Goal: Navigation & Orientation: Find specific page/section

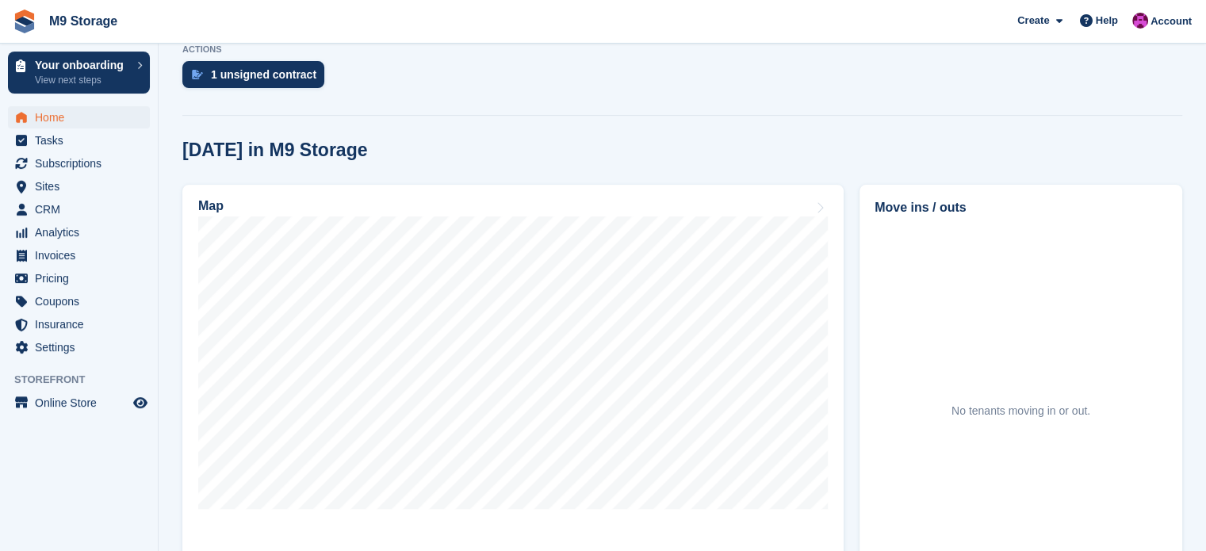
scroll to position [382, 0]
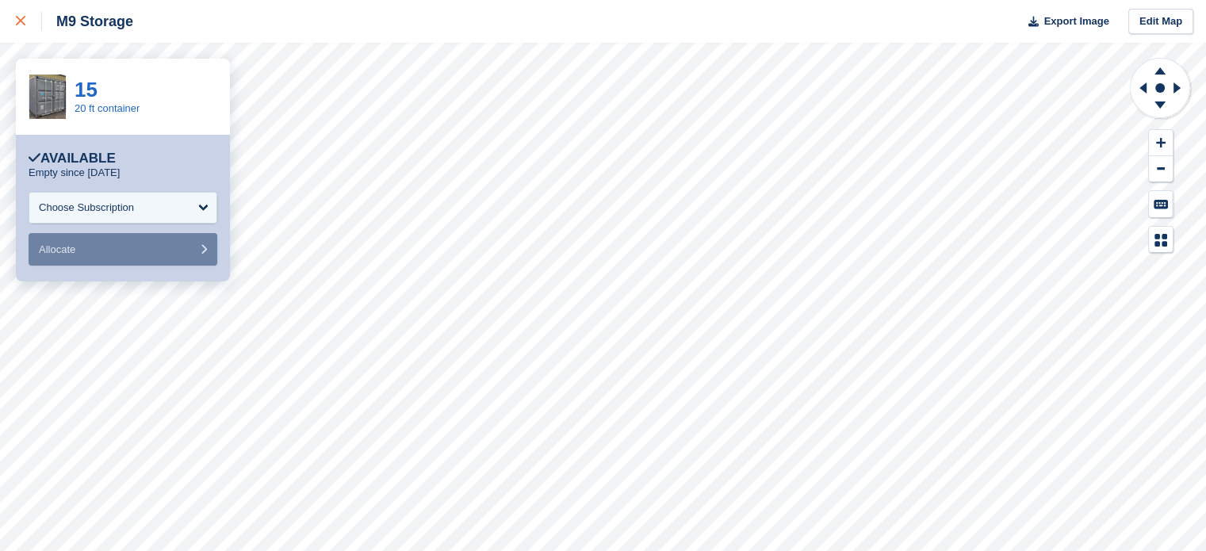
click at [15, 21] on link at bounding box center [21, 21] width 42 height 43
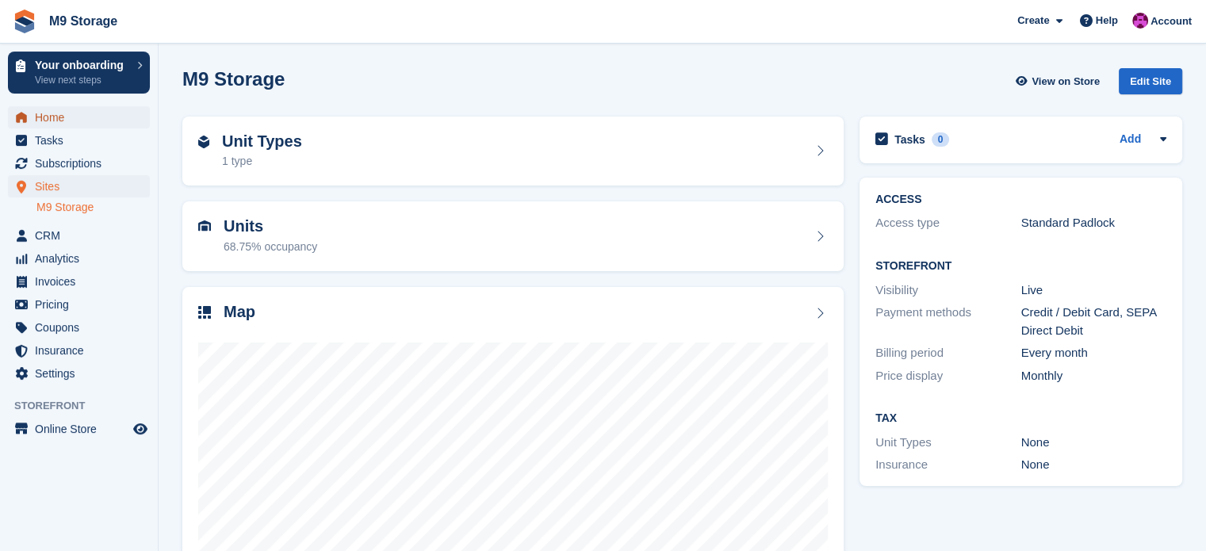
click at [78, 120] on span "Home" at bounding box center [82, 117] width 95 height 22
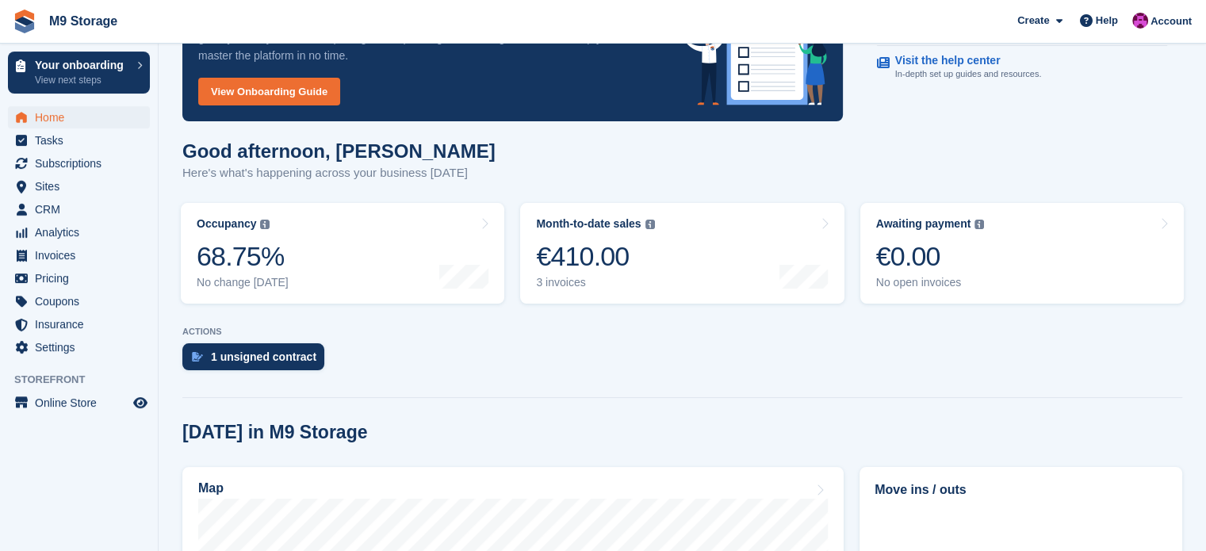
scroll to position [105, 0]
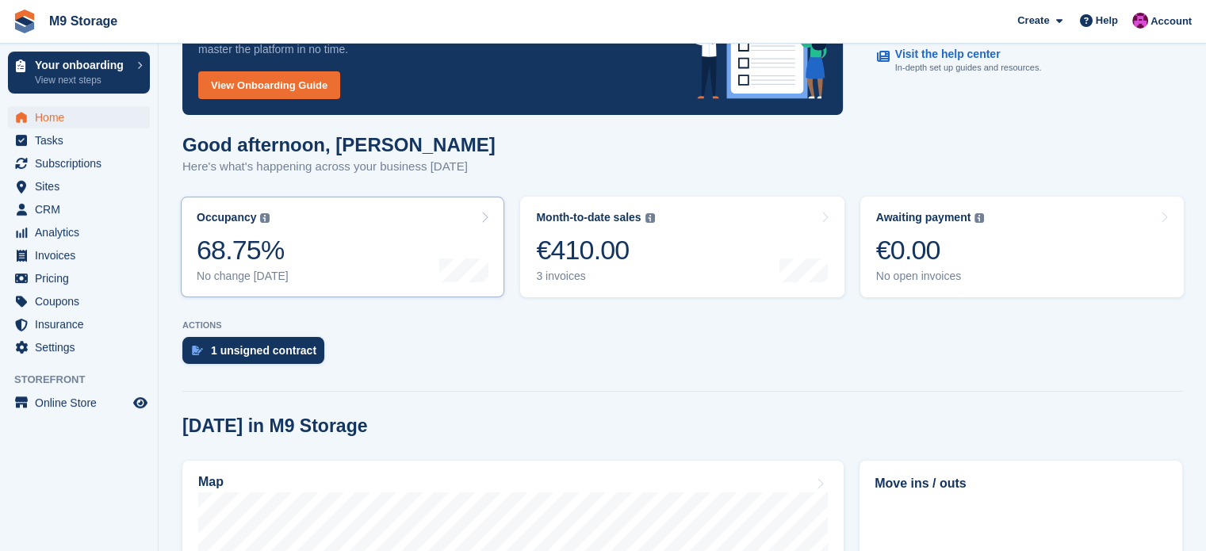
click at [350, 259] on link "Occupancy The percentage of all currently allocated units in terms of area. Inc…" at bounding box center [342, 247] width 323 height 101
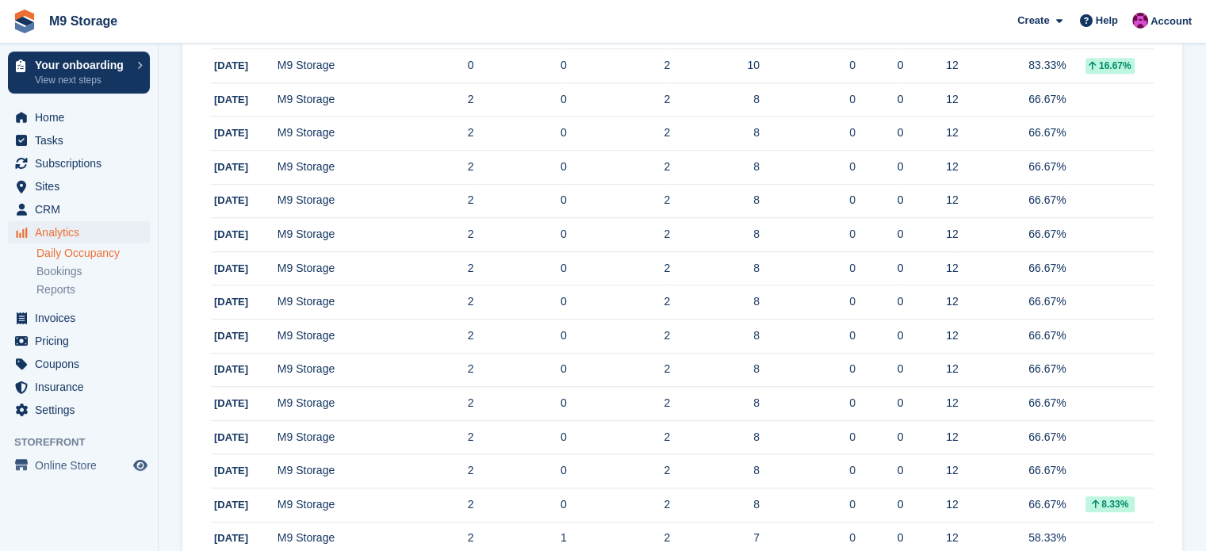
scroll to position [1561, 0]
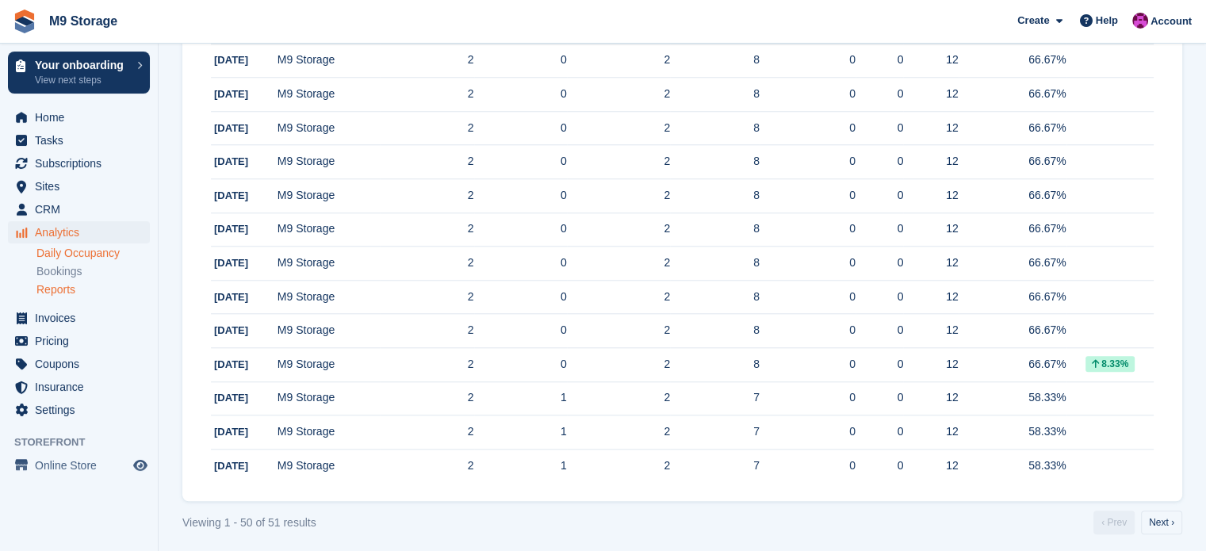
click at [64, 293] on link "Reports" at bounding box center [92, 289] width 113 height 15
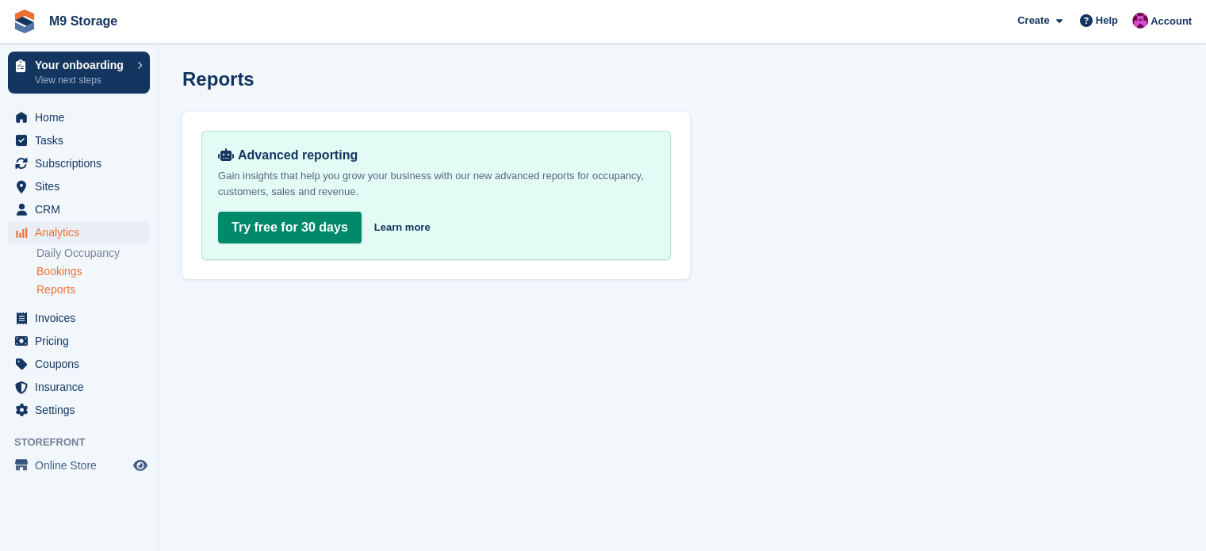
click at [56, 270] on link "Bookings" at bounding box center [92, 271] width 113 height 15
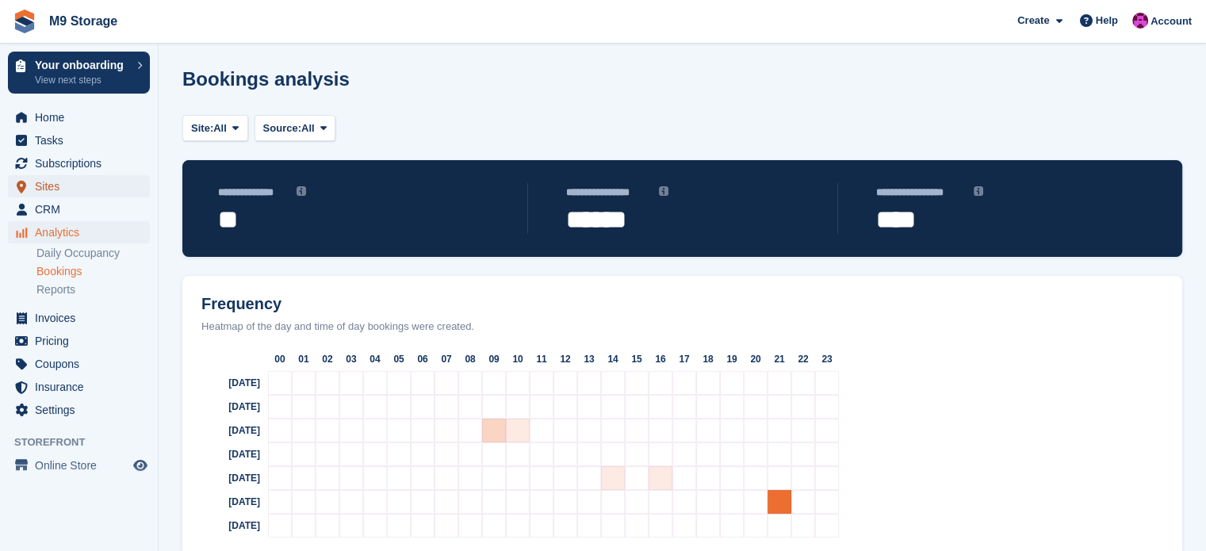
click at [68, 188] on span "Sites" at bounding box center [82, 186] width 95 height 22
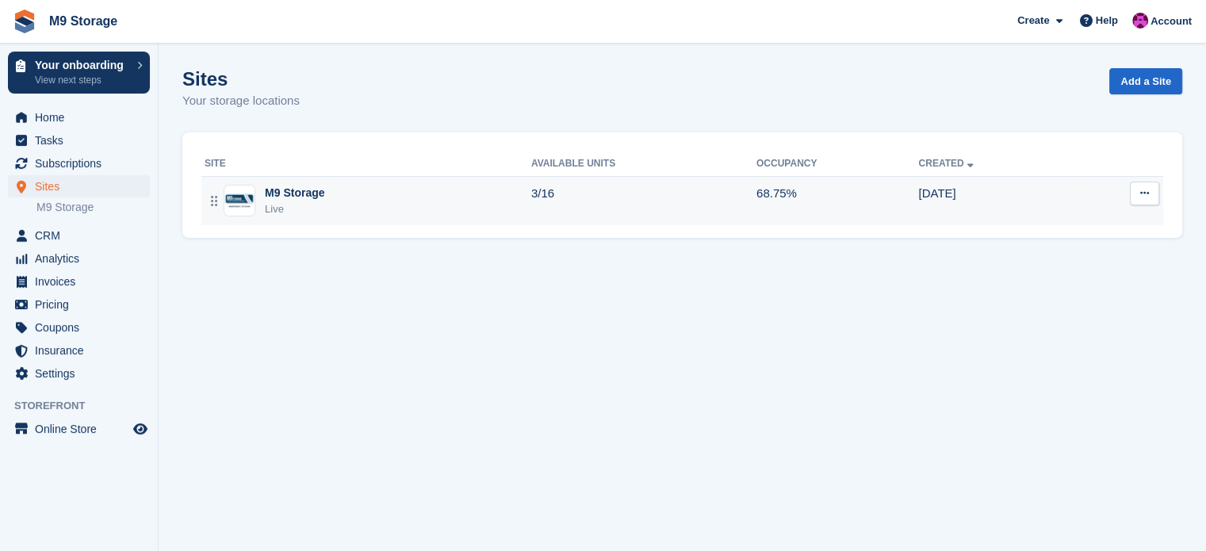
click at [327, 197] on div "M9 Storage Live" at bounding box center [368, 201] width 327 height 33
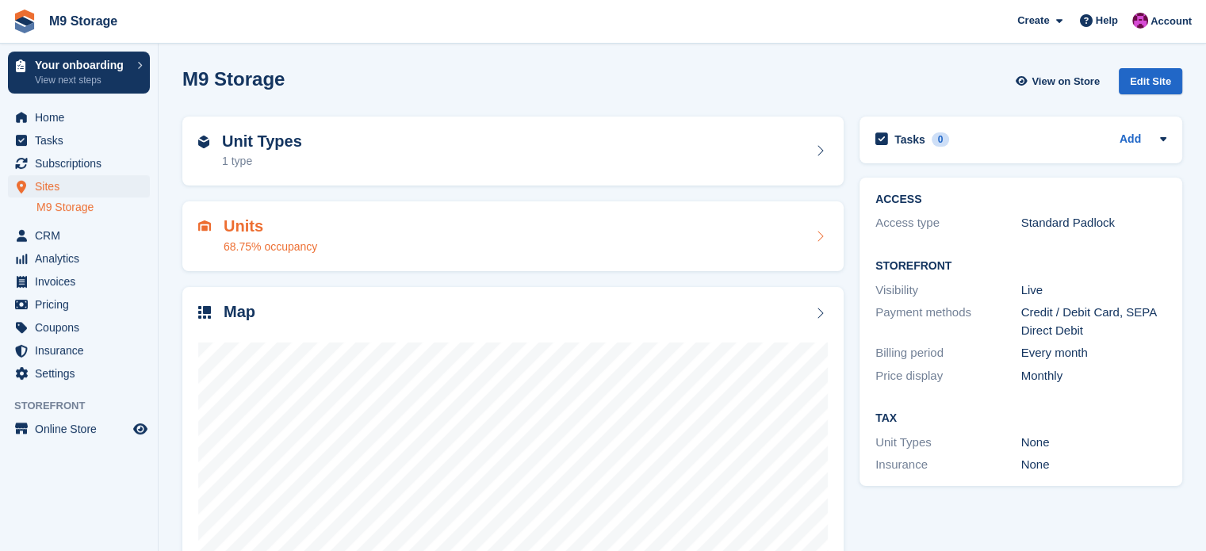
click at [378, 244] on div "Units 68.75% occupancy" at bounding box center [512, 236] width 629 height 38
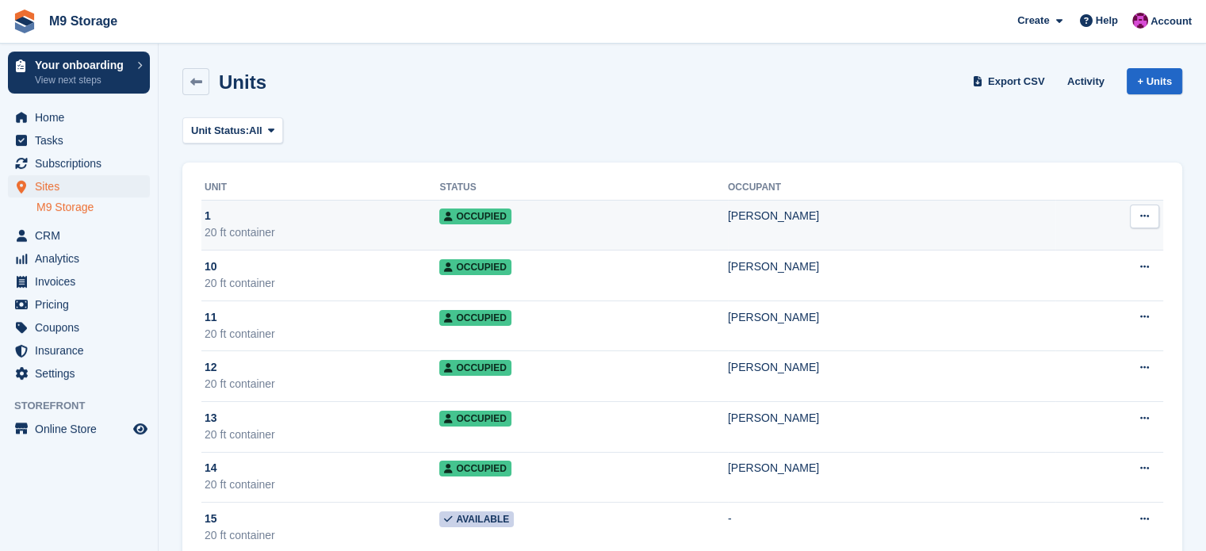
click at [1138, 218] on button at bounding box center [1144, 217] width 29 height 24
click at [1084, 272] on p "Unit activity" at bounding box center [1083, 268] width 138 height 21
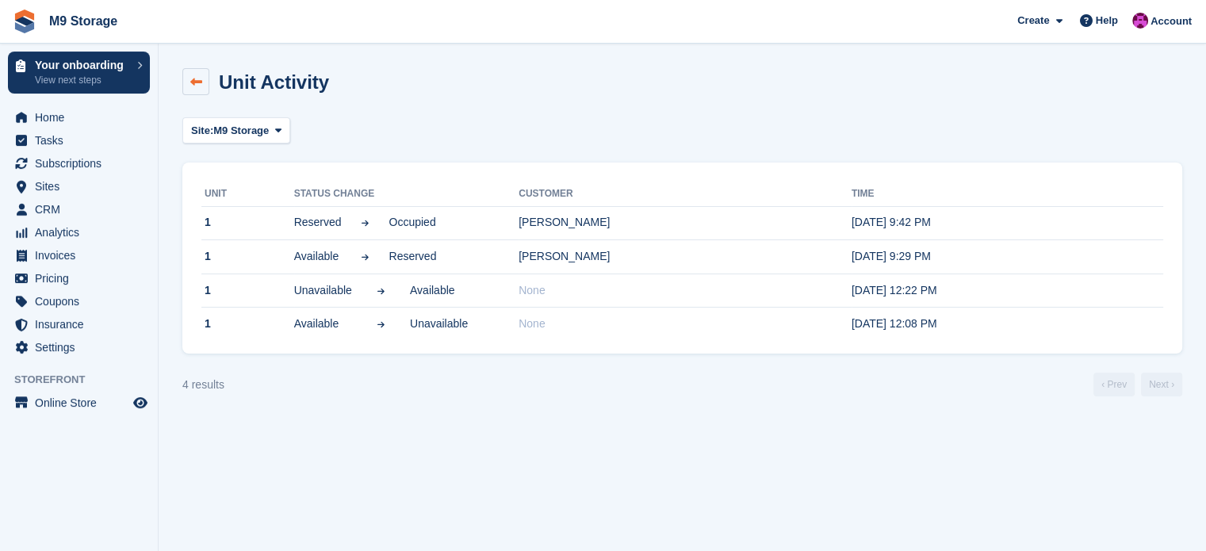
click at [201, 82] on icon at bounding box center [196, 82] width 12 height 12
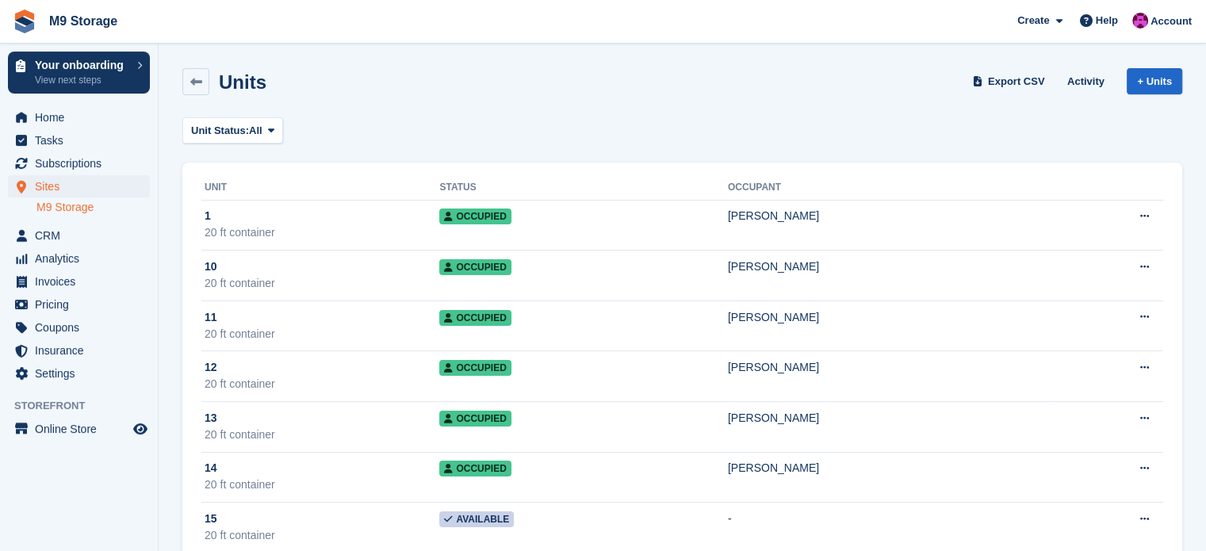
click at [201, 82] on icon at bounding box center [196, 82] width 12 height 12
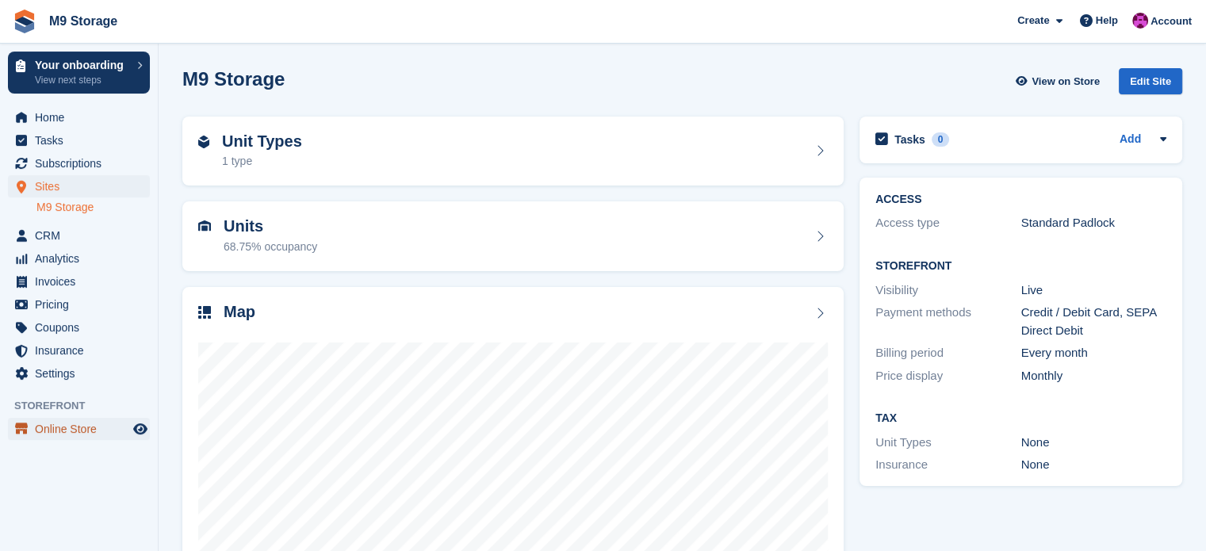
click at [67, 428] on span "Online Store" at bounding box center [82, 429] width 95 height 22
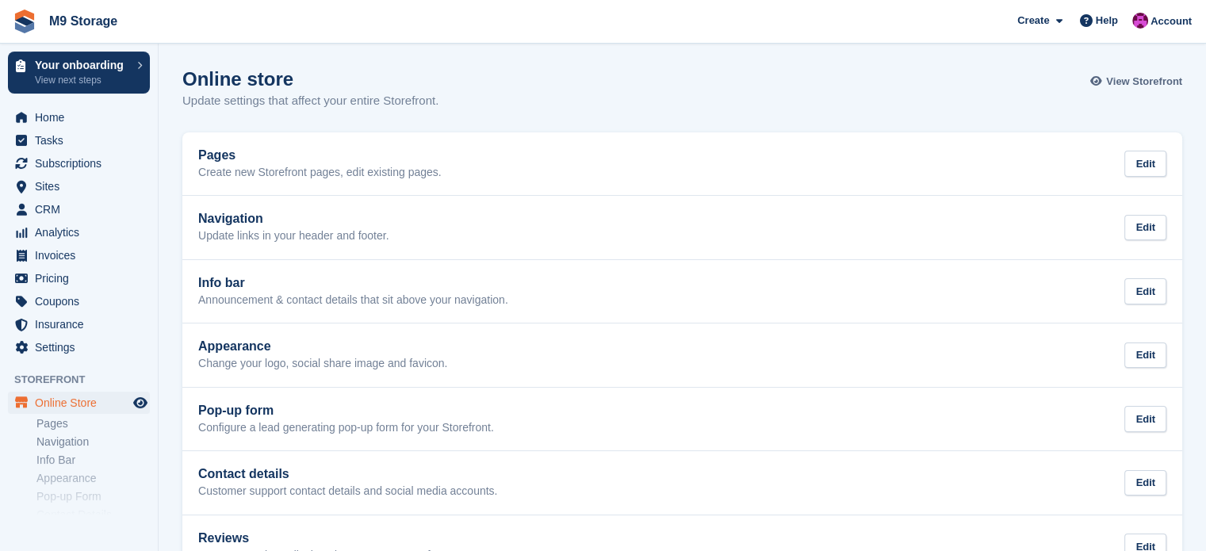
click at [1129, 89] on link "View Storefront" at bounding box center [1138, 81] width 88 height 26
click at [64, 117] on span "Home" at bounding box center [82, 117] width 95 height 22
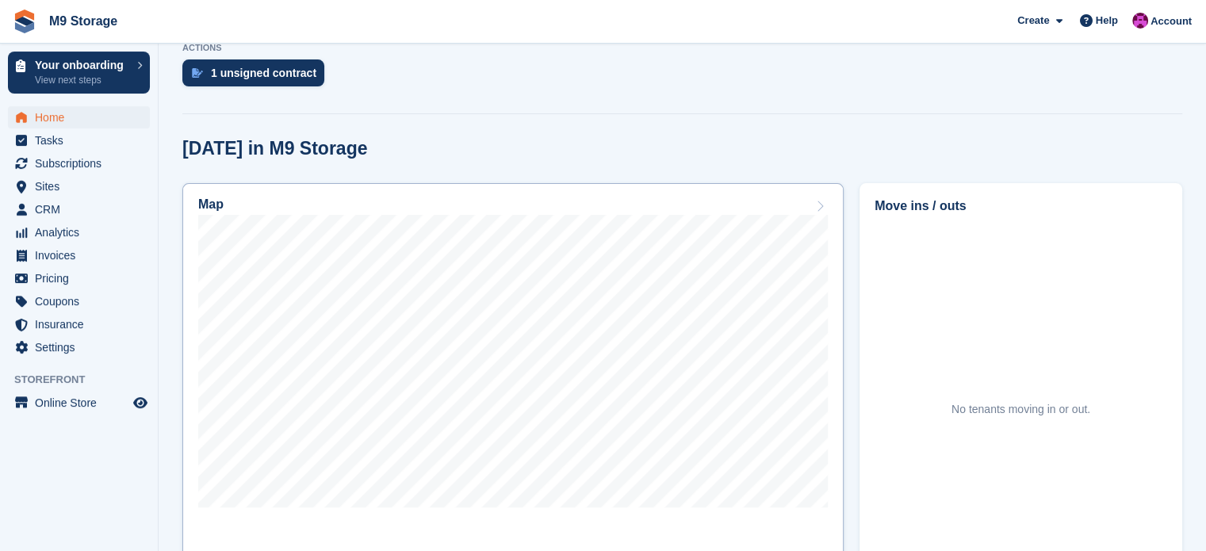
scroll to position [352, 0]
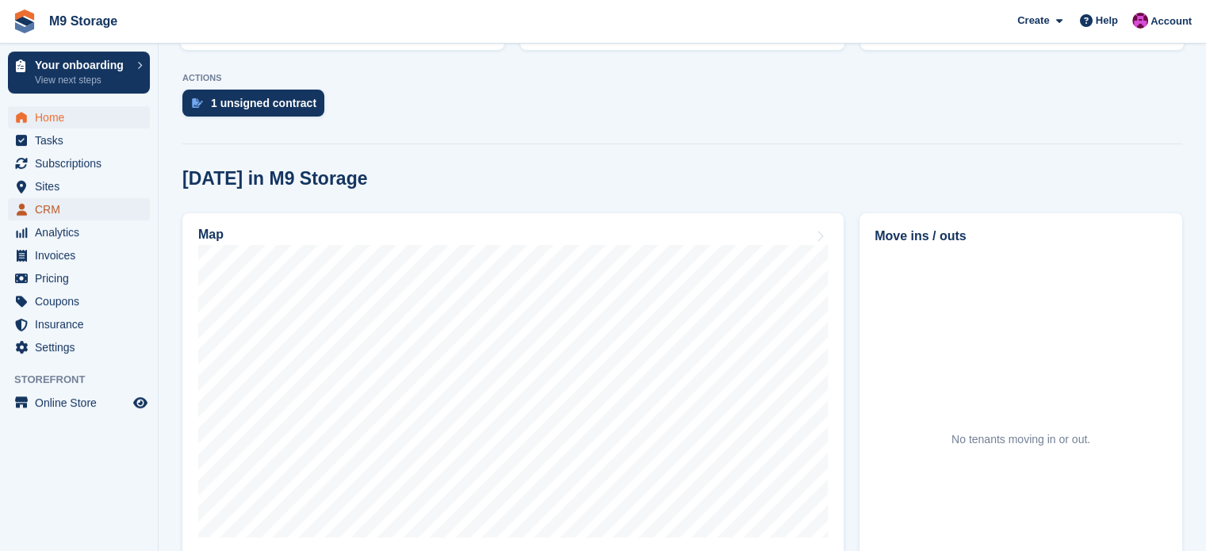
click at [68, 212] on span "CRM" at bounding box center [82, 209] width 95 height 22
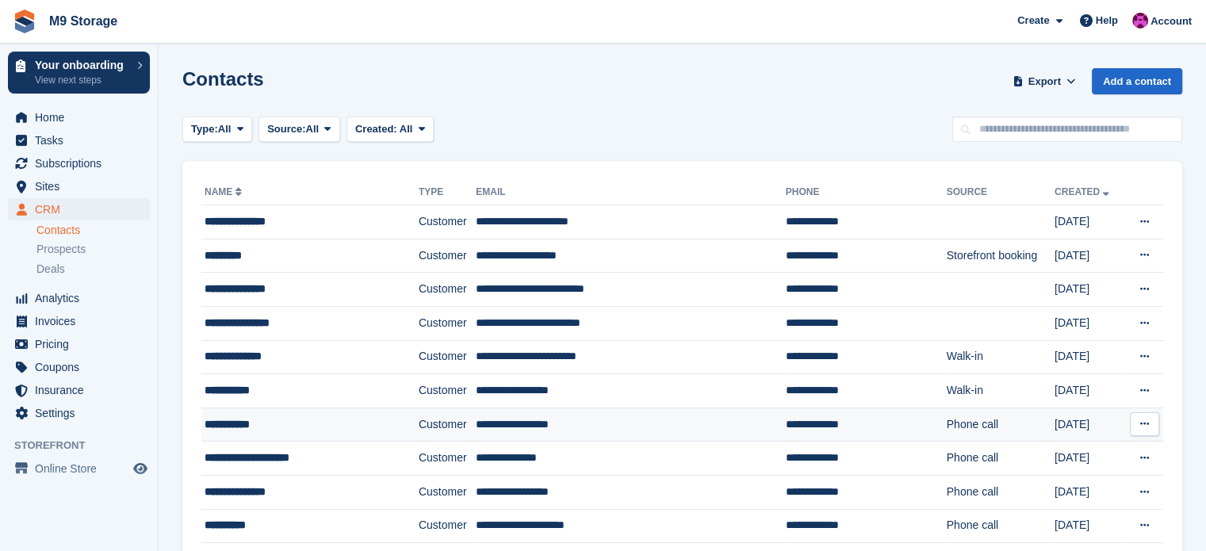
click at [251, 427] on div "**********" at bounding box center [294, 424] width 179 height 17
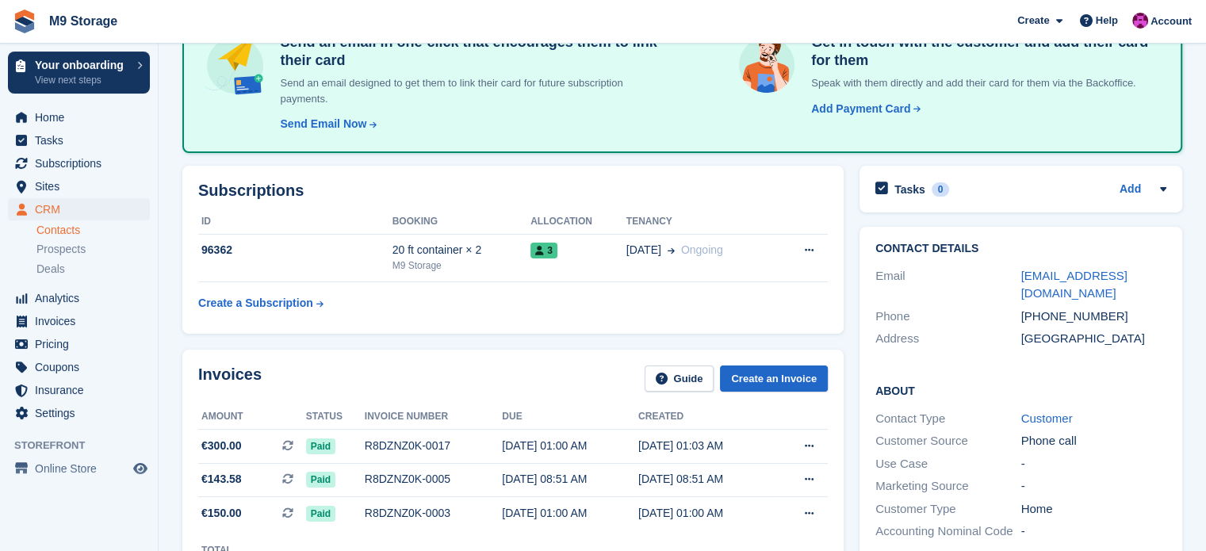
scroll to position [133, 0]
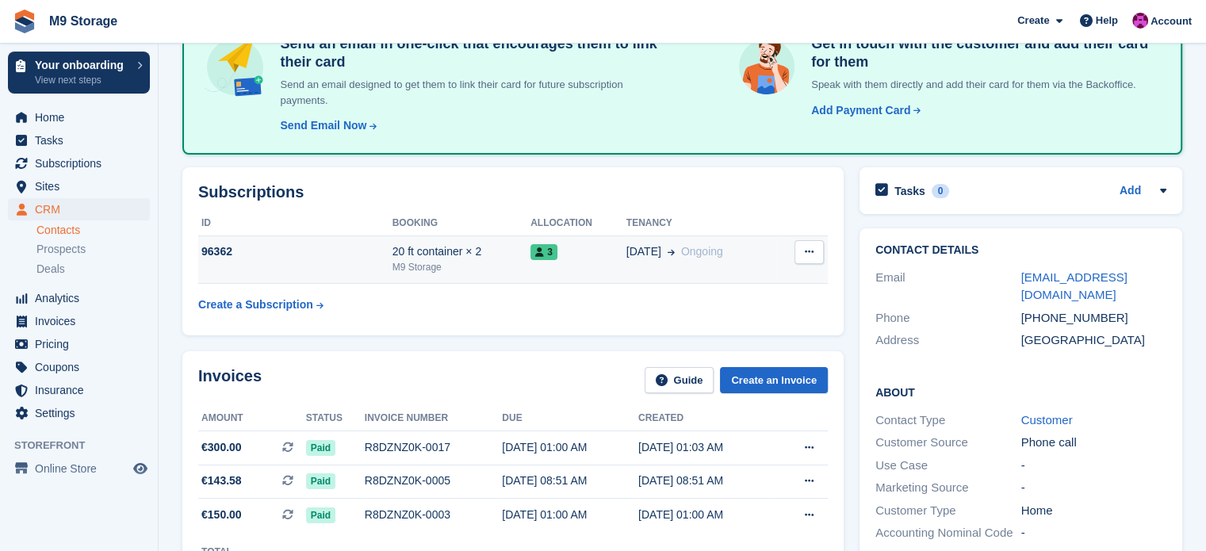
click at [804, 258] on button at bounding box center [808, 252] width 29 height 24
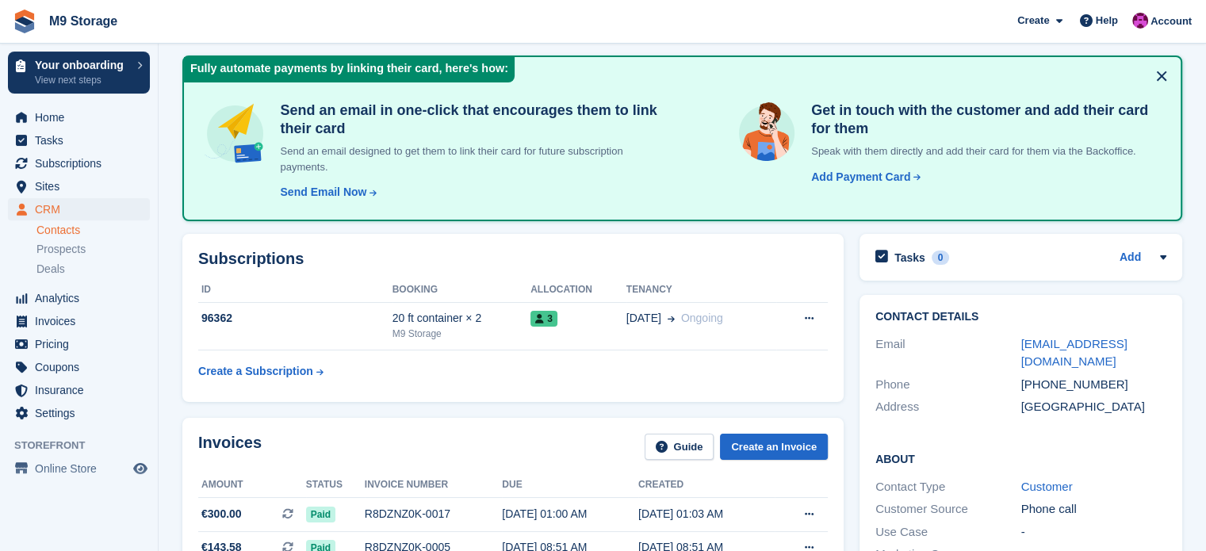
scroll to position [69, 0]
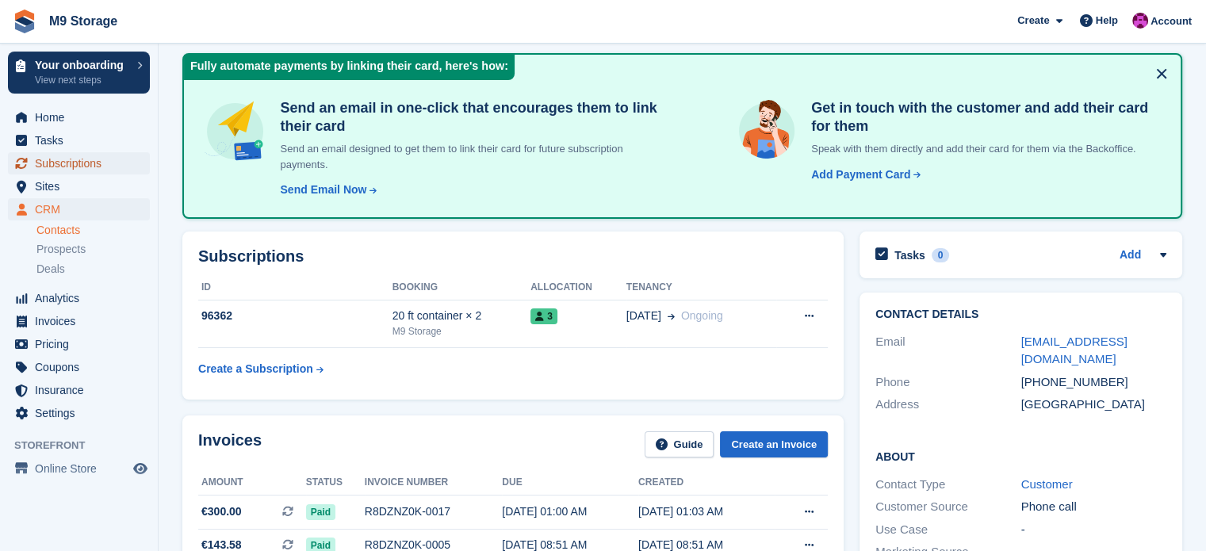
click at [57, 170] on span "Subscriptions" at bounding box center [82, 163] width 95 height 22
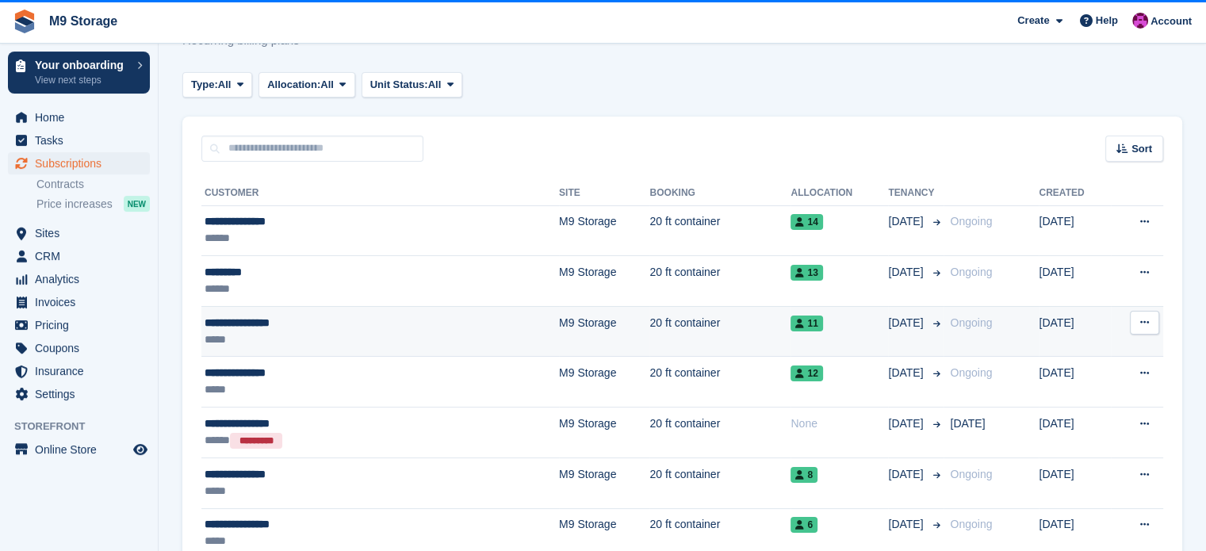
scroll to position [56, 0]
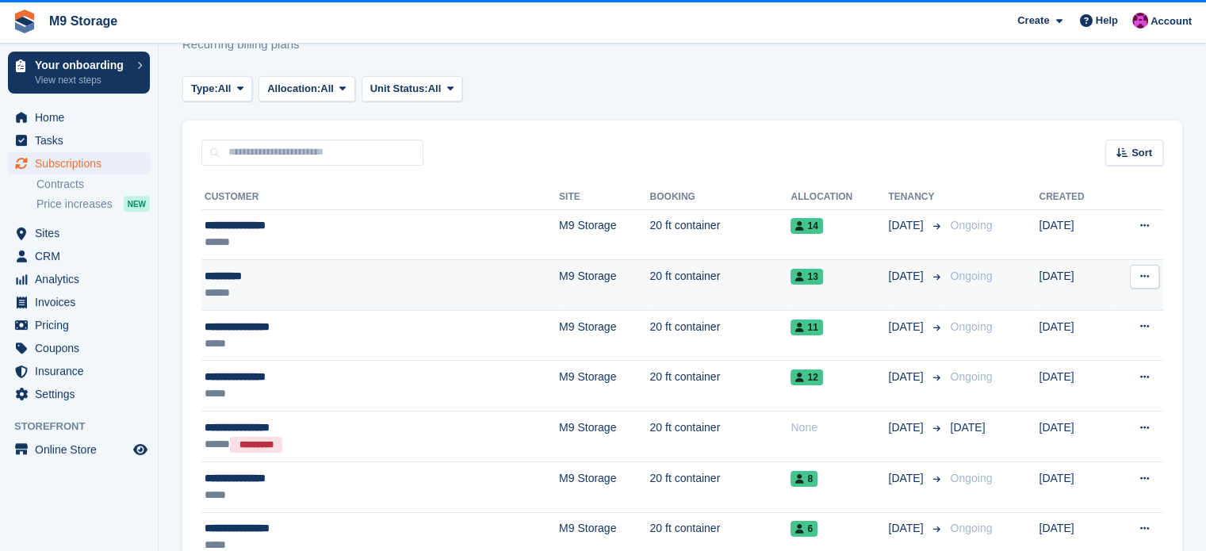
click at [257, 281] on div "*********" at bounding box center [316, 276] width 223 height 17
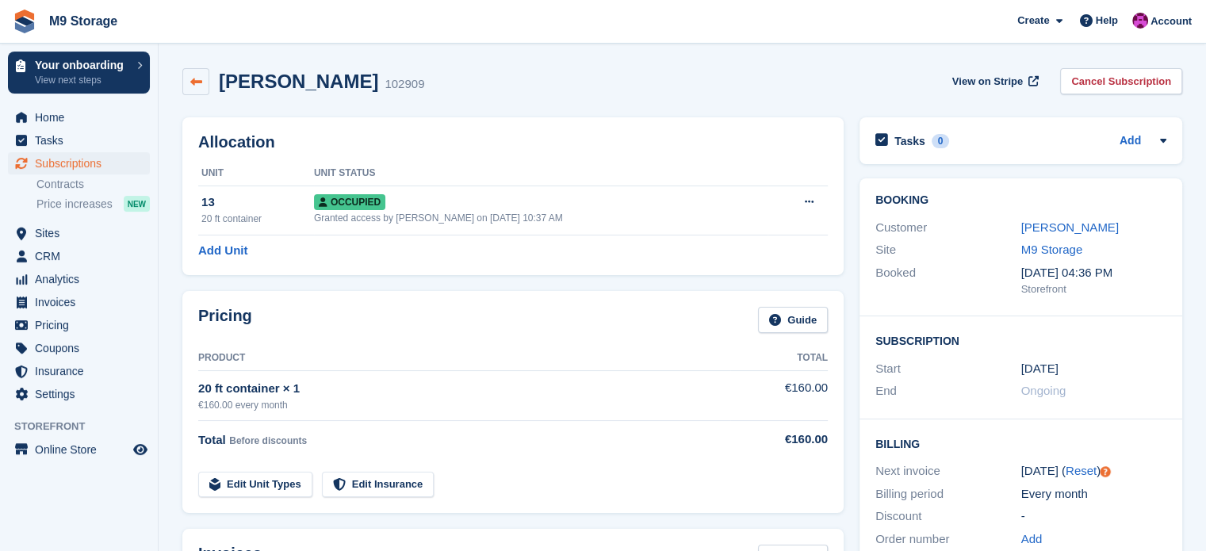
click at [189, 82] on link at bounding box center [195, 81] width 27 height 27
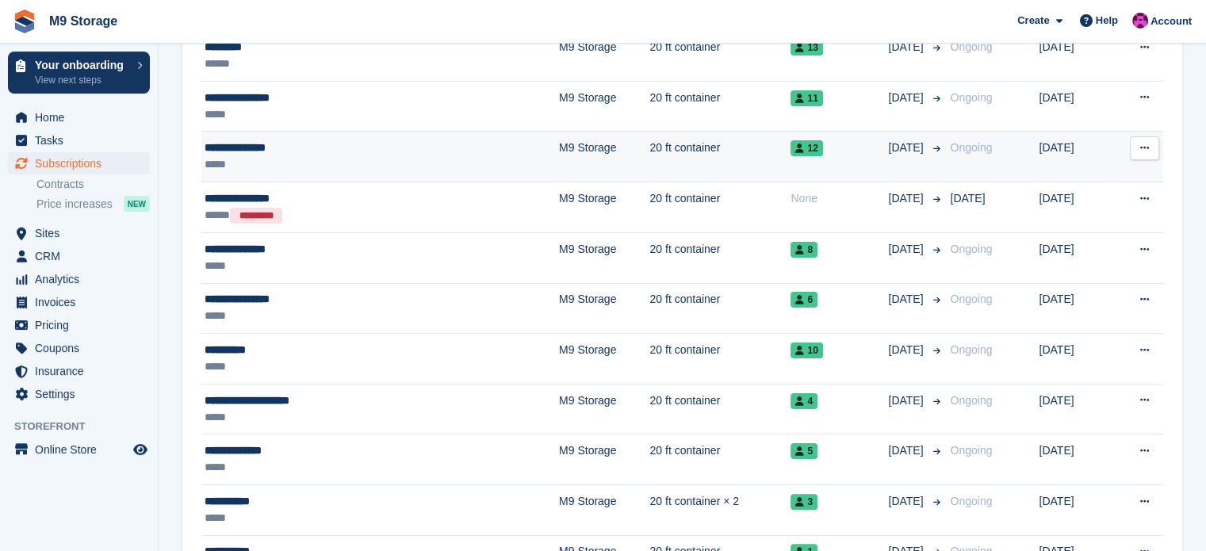
scroll to position [330, 0]
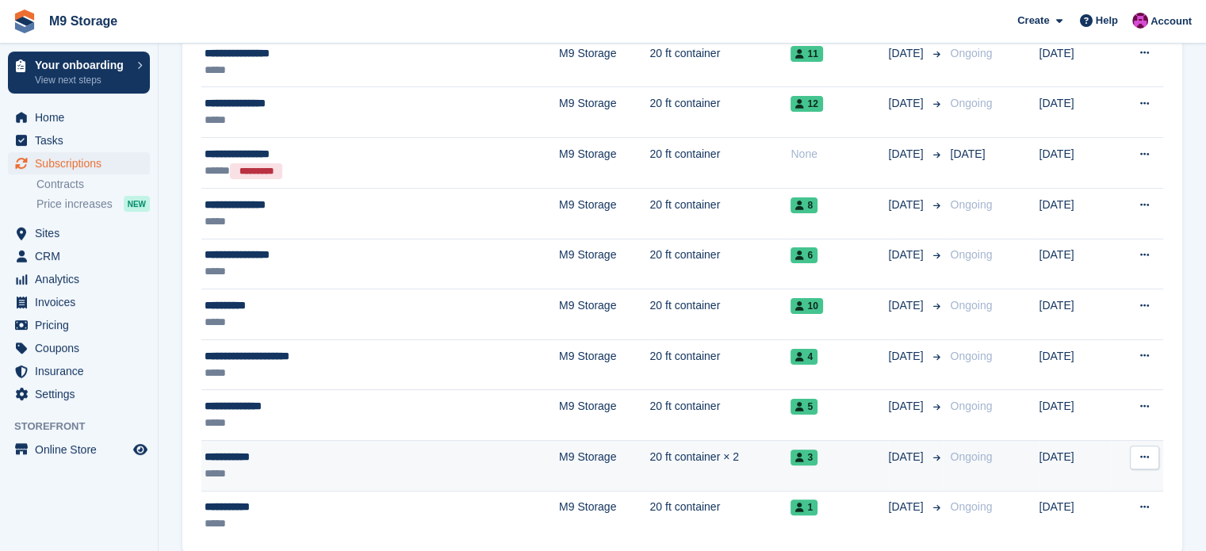
click at [308, 469] on div "*****" at bounding box center [316, 473] width 223 height 17
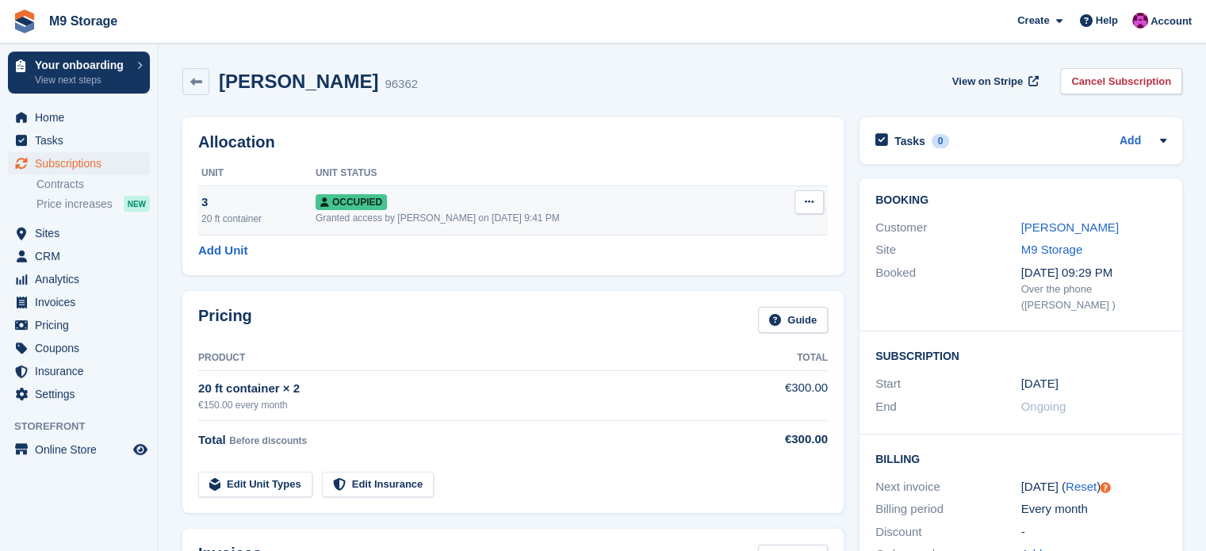
click at [808, 199] on icon at bounding box center [809, 202] width 9 height 10
click at [187, 80] on link at bounding box center [195, 81] width 27 height 27
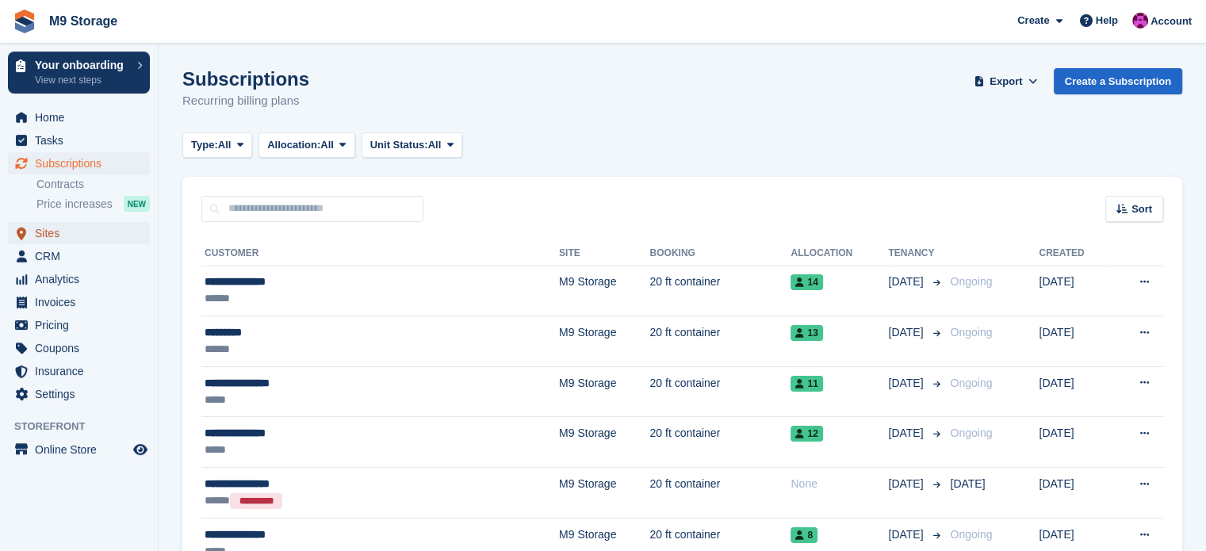
click at [57, 238] on span "Sites" at bounding box center [82, 233] width 95 height 22
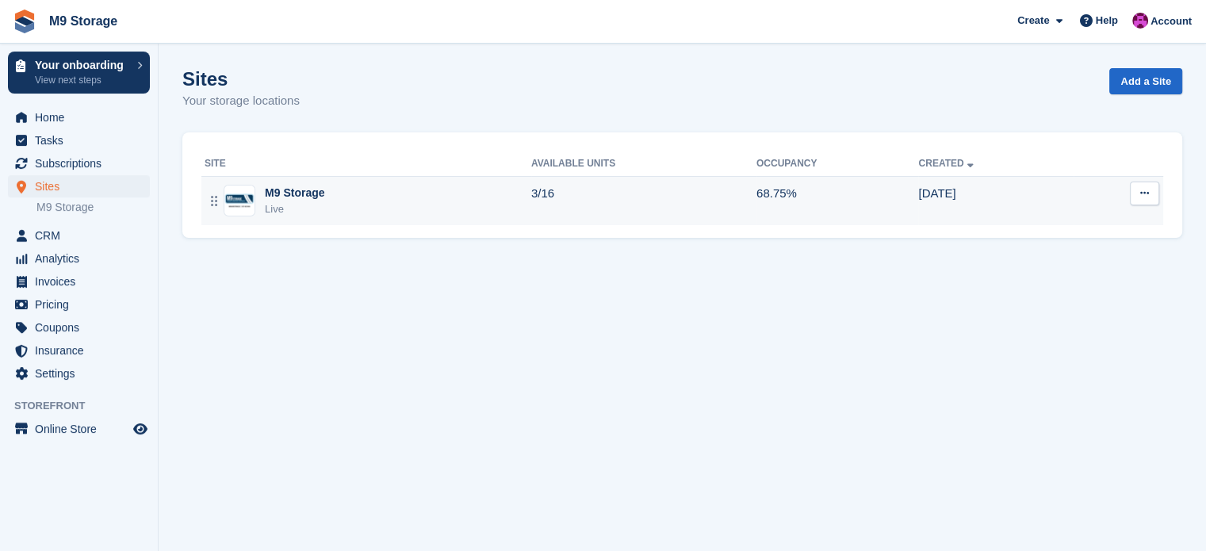
click at [374, 201] on div "M9 Storage Live" at bounding box center [368, 201] width 327 height 33
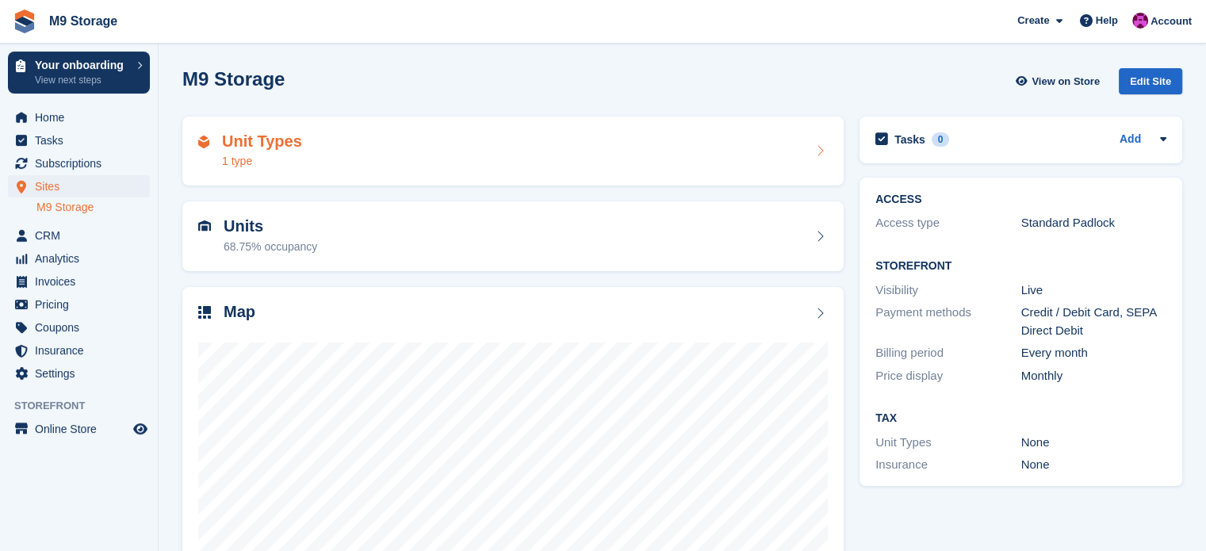
click at [423, 142] on div "Unit Types 1 type" at bounding box center [512, 151] width 629 height 38
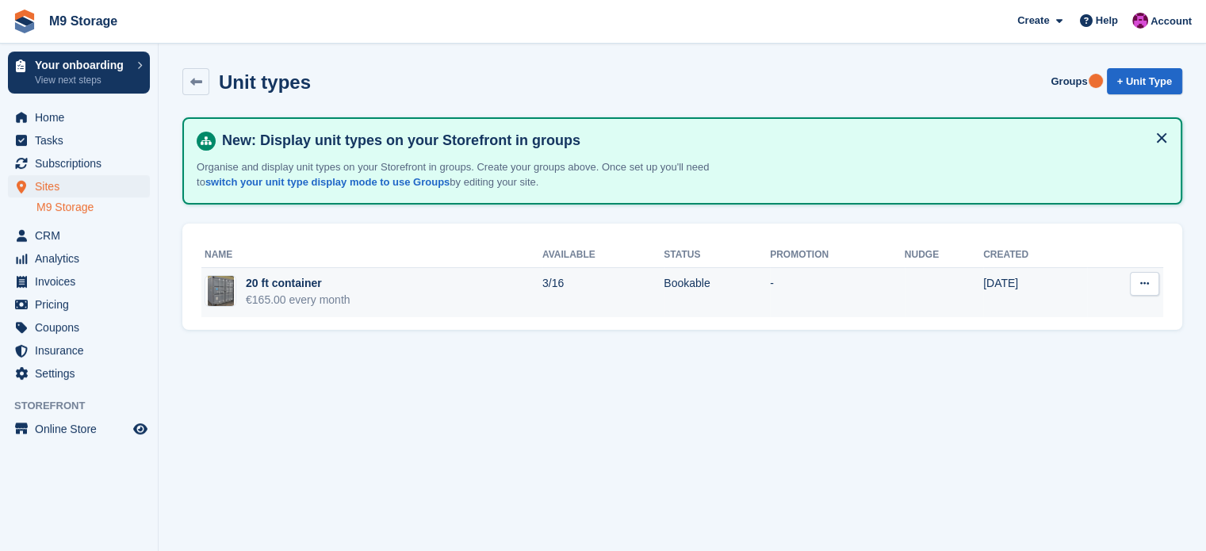
click at [647, 296] on td "3/16" at bounding box center [602, 292] width 121 height 50
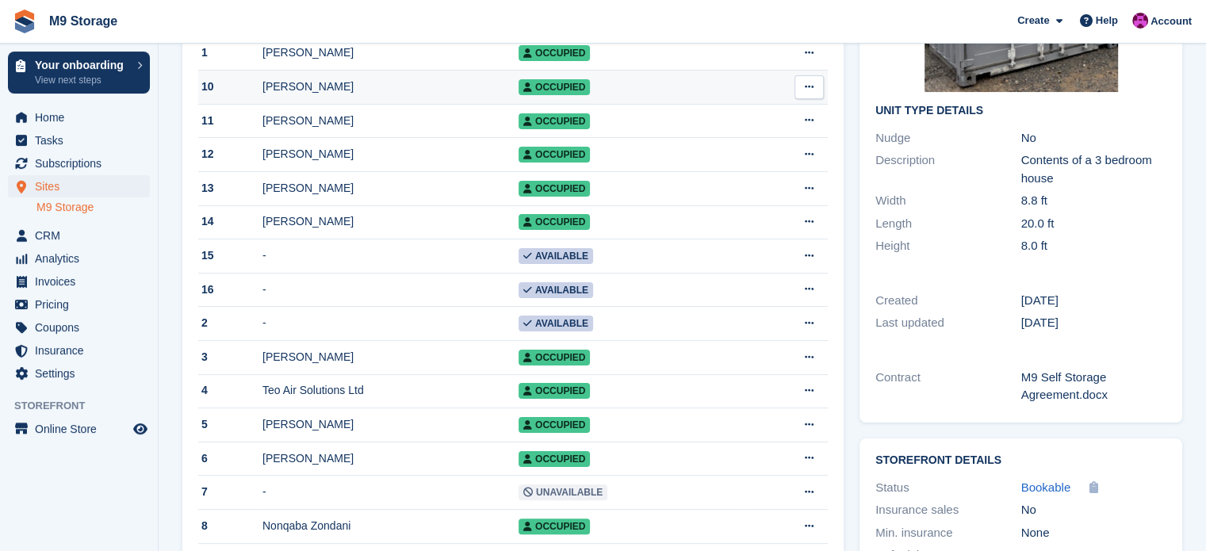
scroll to position [281, 0]
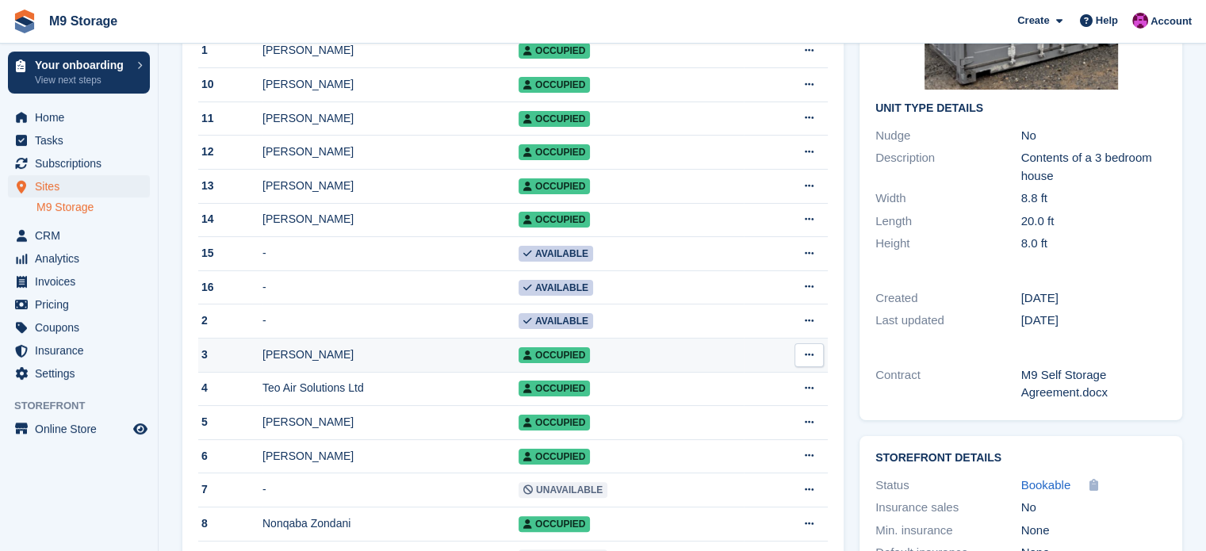
click at [818, 361] on button at bounding box center [808, 355] width 29 height 24
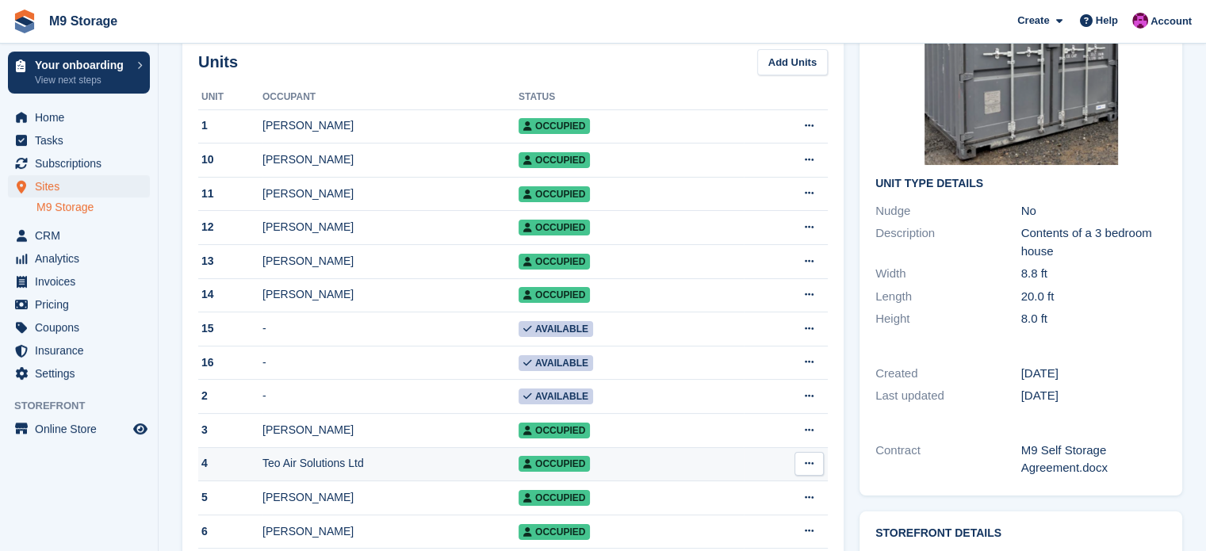
scroll to position [200, 0]
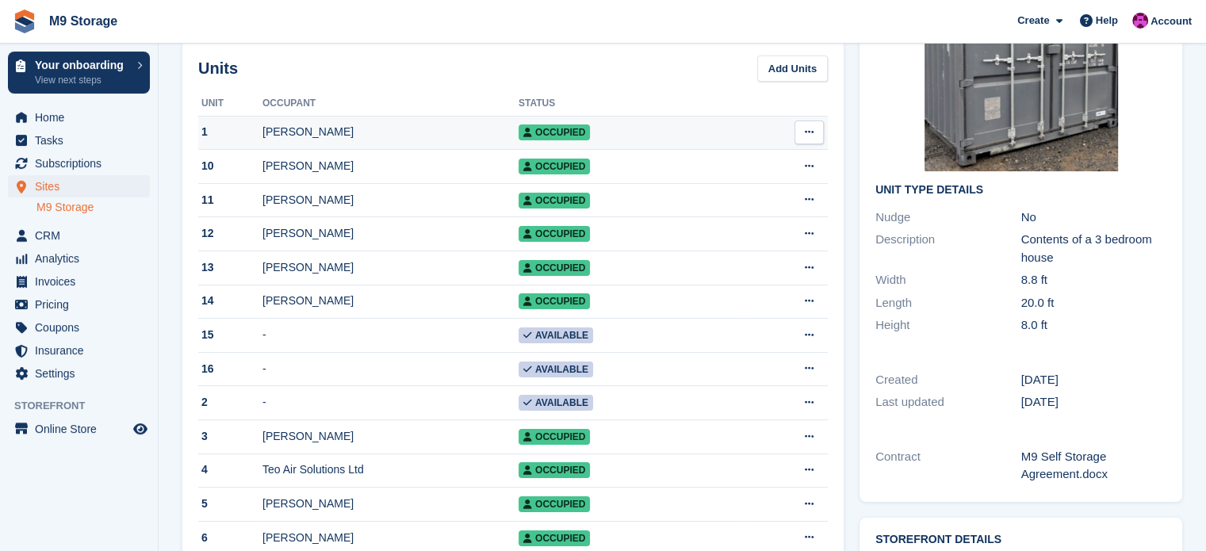
click at [568, 132] on span "Occupied" at bounding box center [553, 132] width 71 height 16
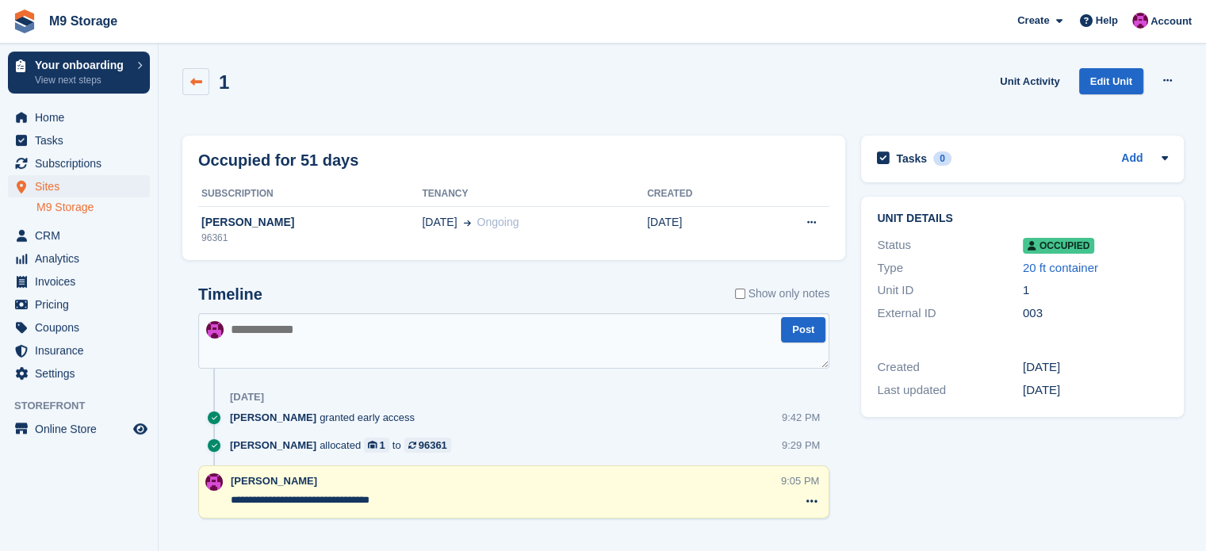
click at [193, 82] on icon at bounding box center [196, 82] width 12 height 12
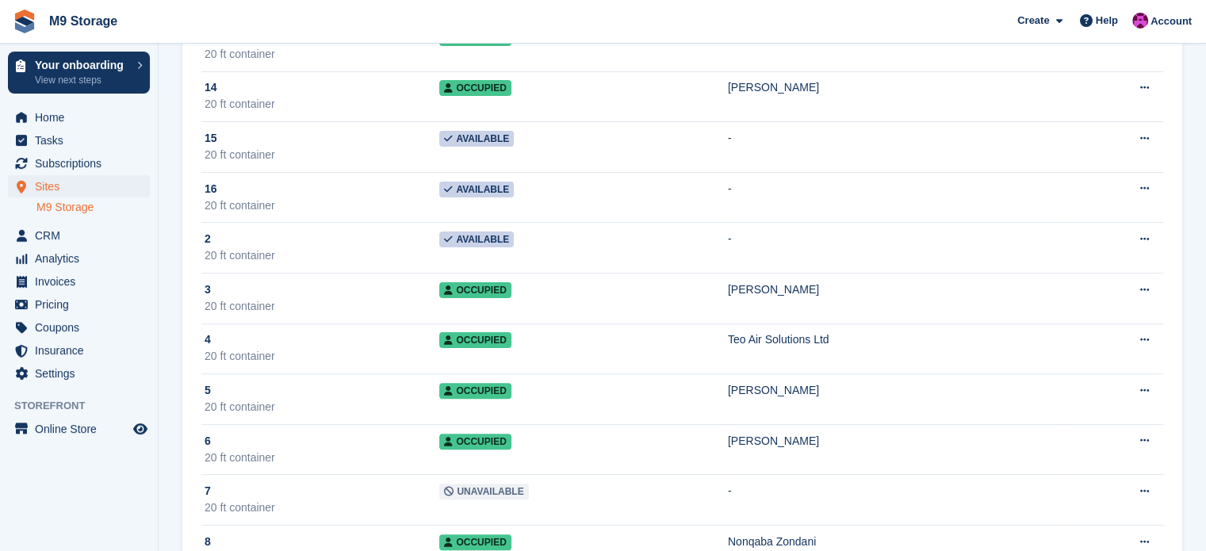
scroll to position [384, 0]
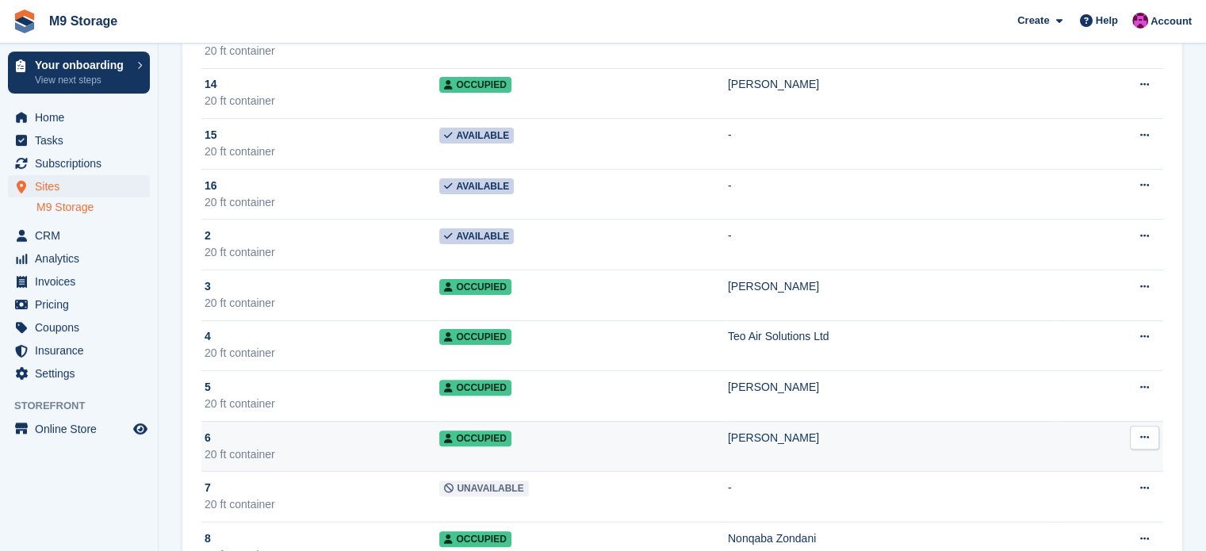
click at [463, 434] on span "Occupied" at bounding box center [474, 438] width 71 height 16
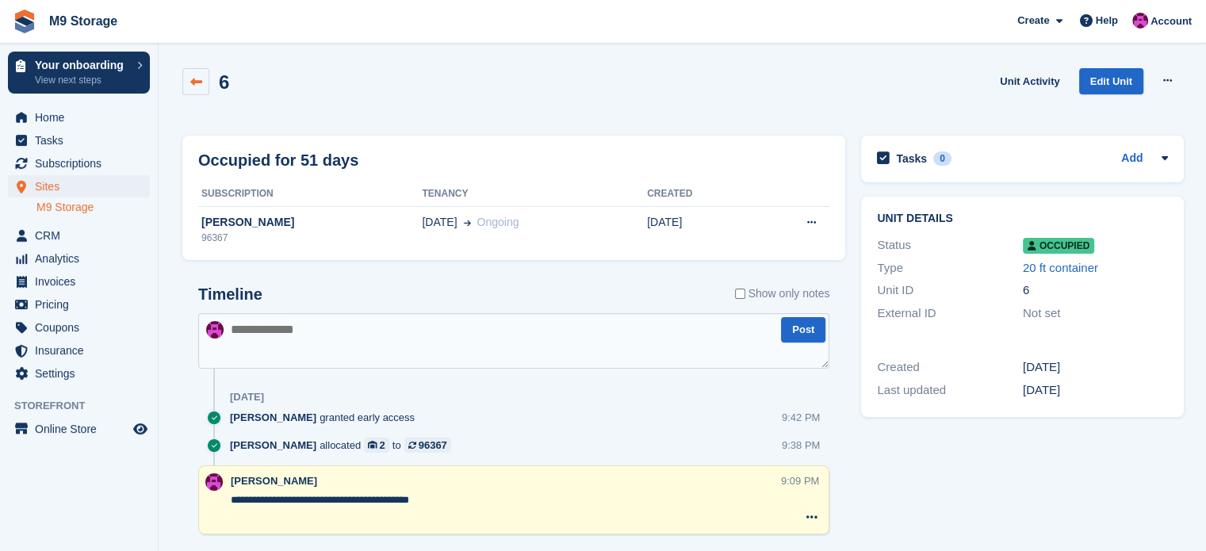
click at [194, 78] on icon at bounding box center [196, 82] width 12 height 12
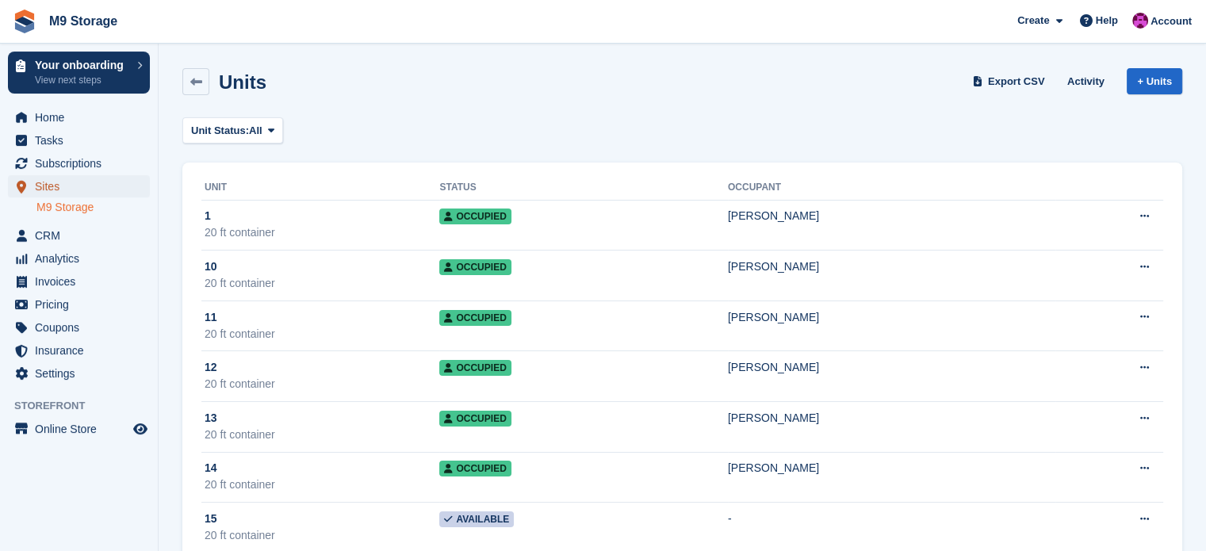
click at [55, 191] on span "Sites" at bounding box center [82, 186] width 95 height 22
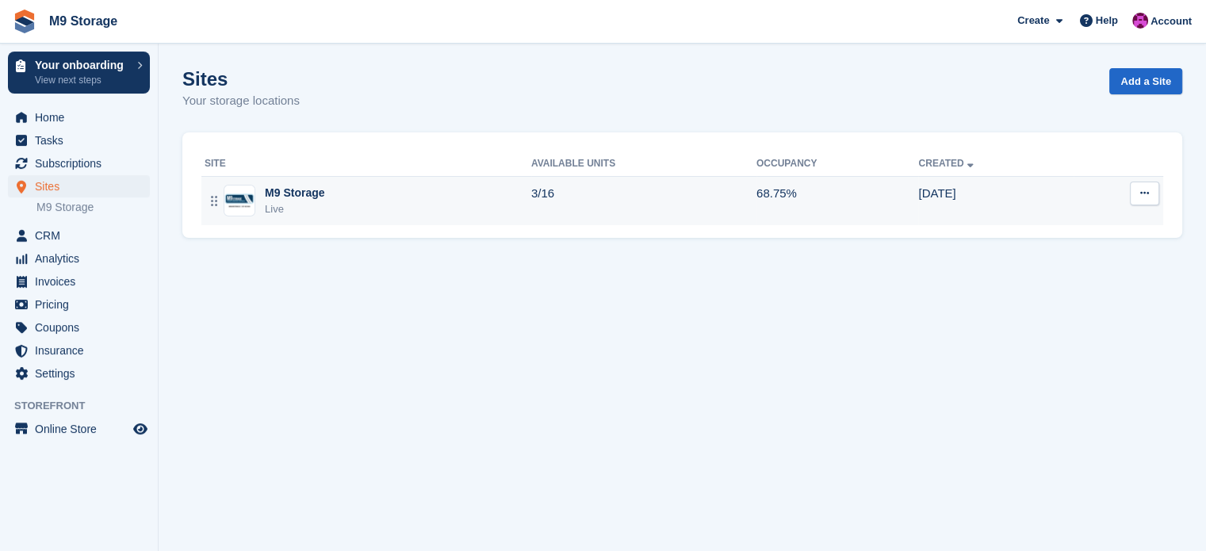
click at [357, 210] on div "M9 Storage Live" at bounding box center [368, 201] width 327 height 33
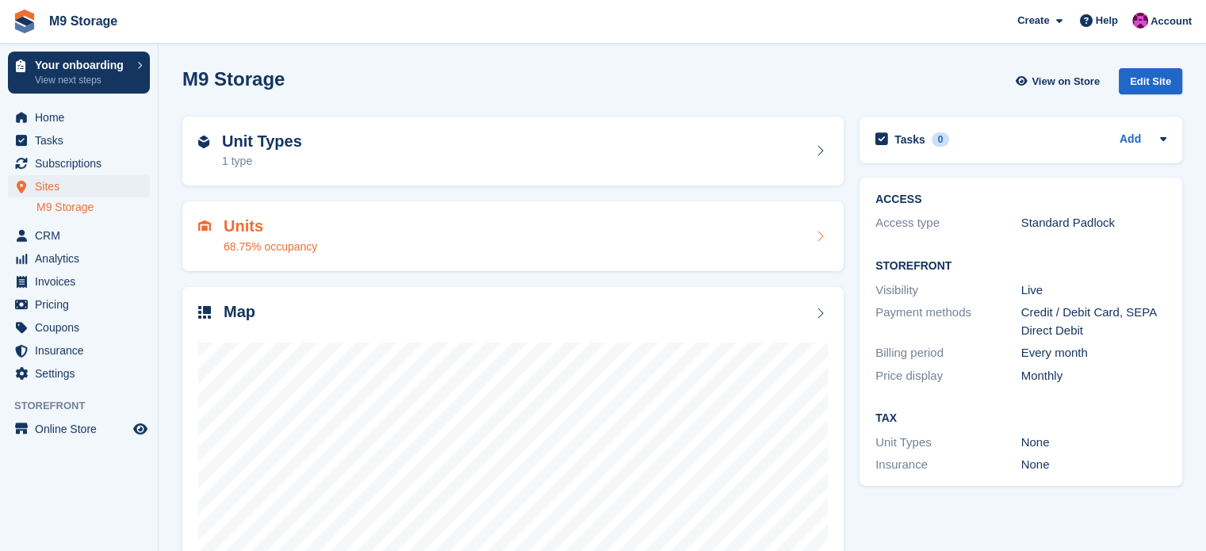
click at [339, 231] on div "Units 68.75% occupancy" at bounding box center [512, 236] width 629 height 38
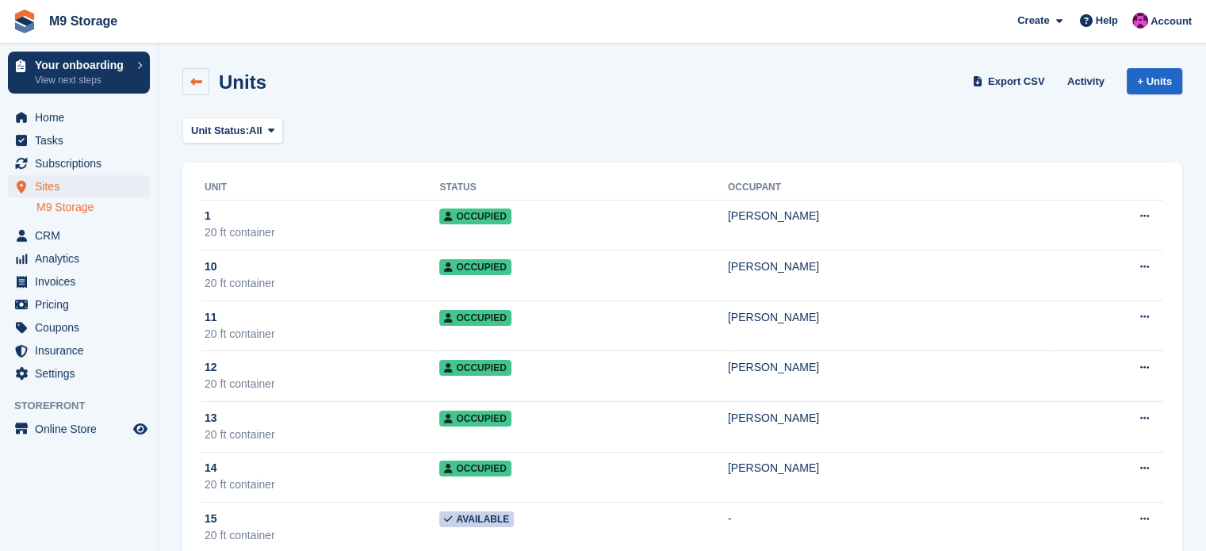
click at [187, 75] on link at bounding box center [195, 81] width 27 height 27
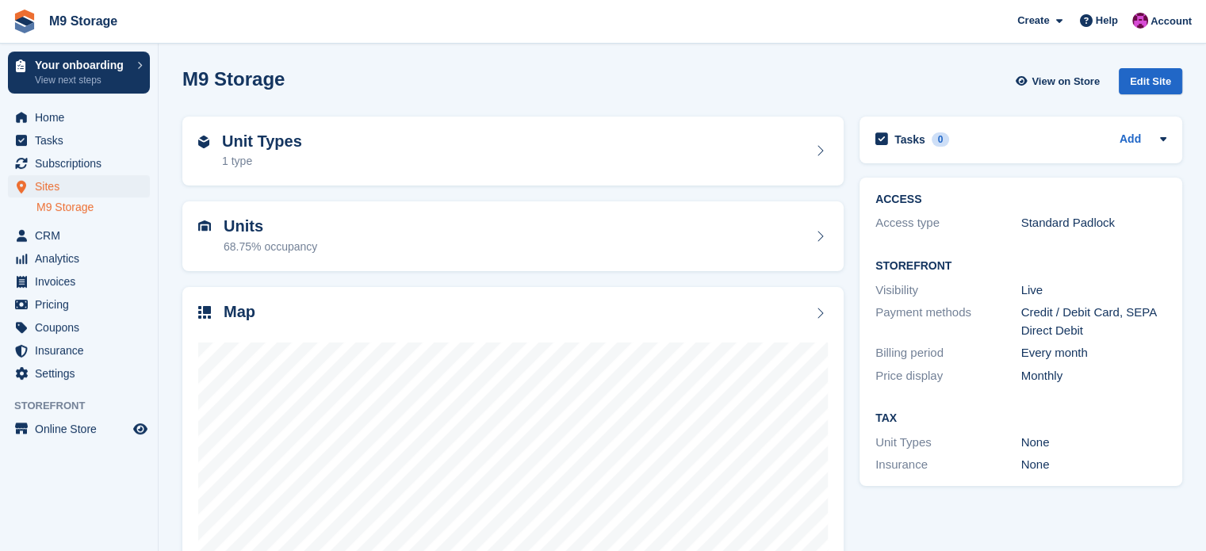
click at [418, 78] on div "M9 Storage View on Store Edit Site" at bounding box center [682, 81] width 1000 height 26
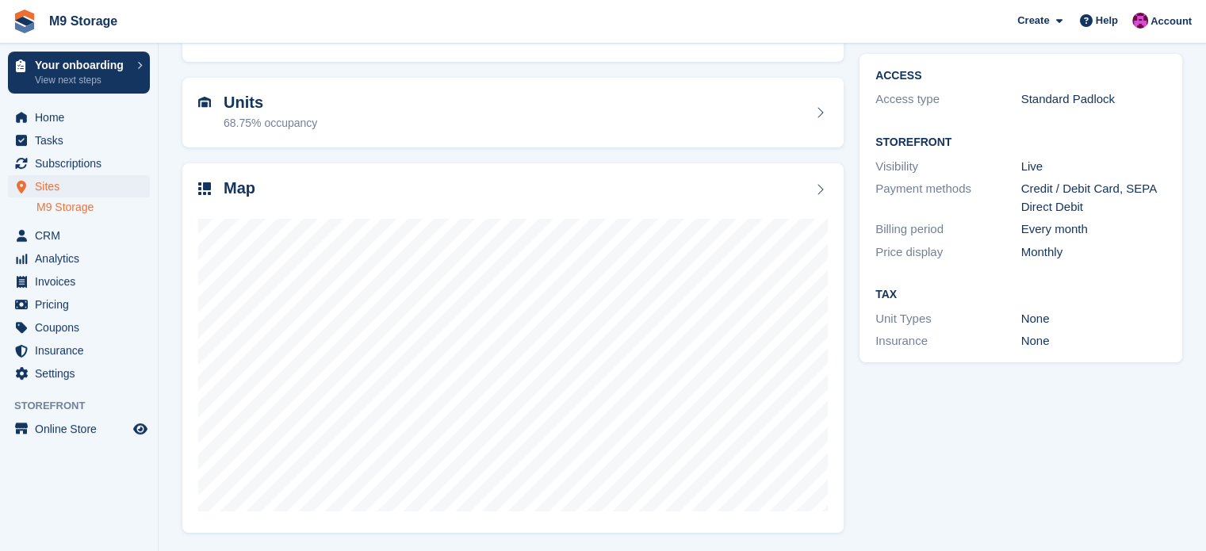
scroll to position [124, 0]
